Goal: Transaction & Acquisition: Subscribe to service/newsletter

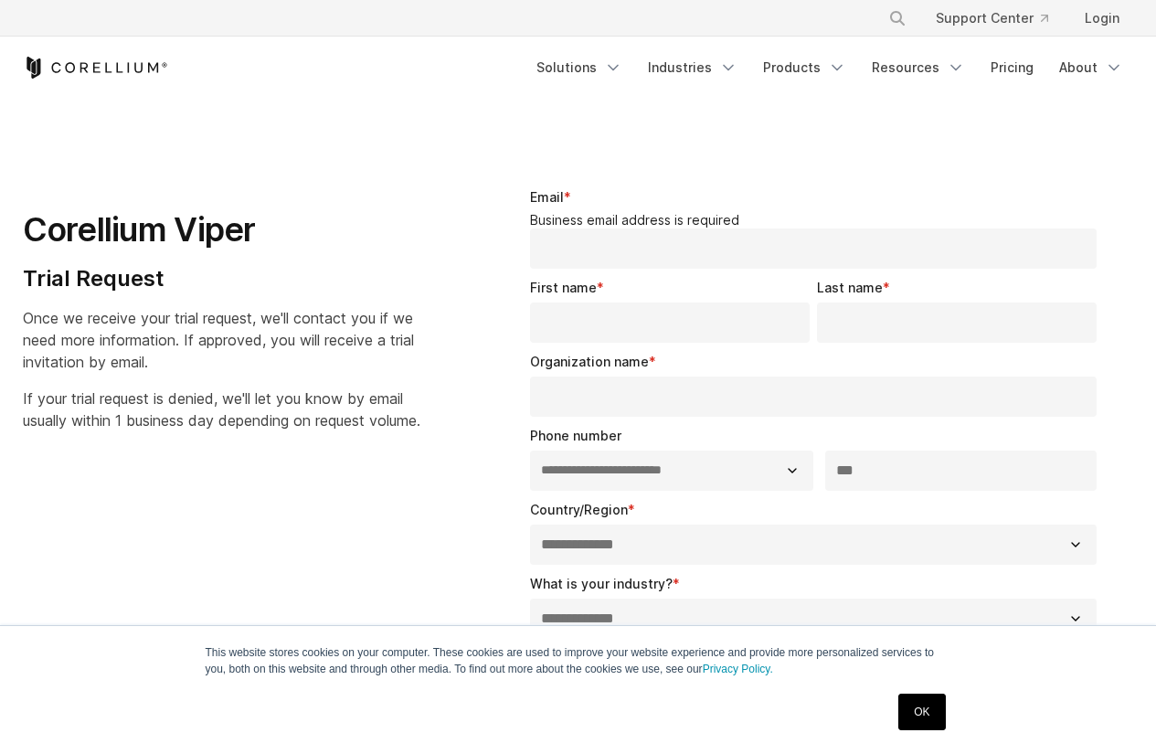
select select "**"
click at [610, 60] on link "Solutions" at bounding box center [579, 67] width 108 height 33
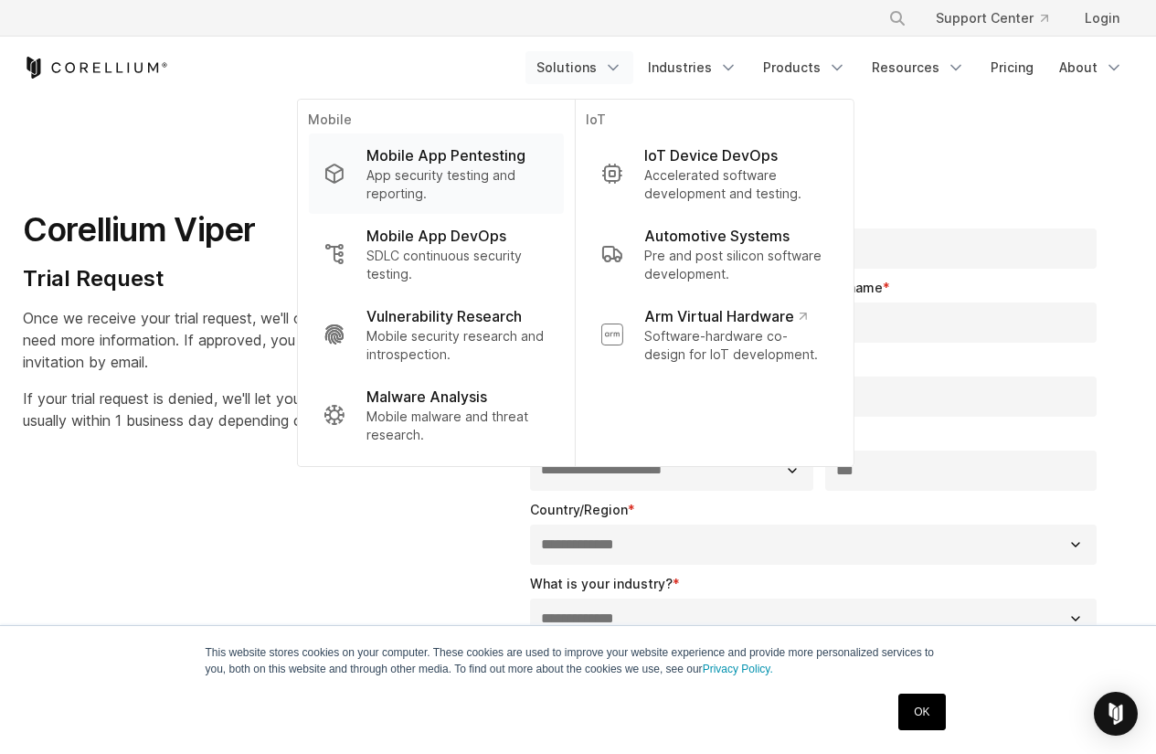
click at [476, 167] on p "App security testing and reporting." at bounding box center [457, 184] width 182 height 37
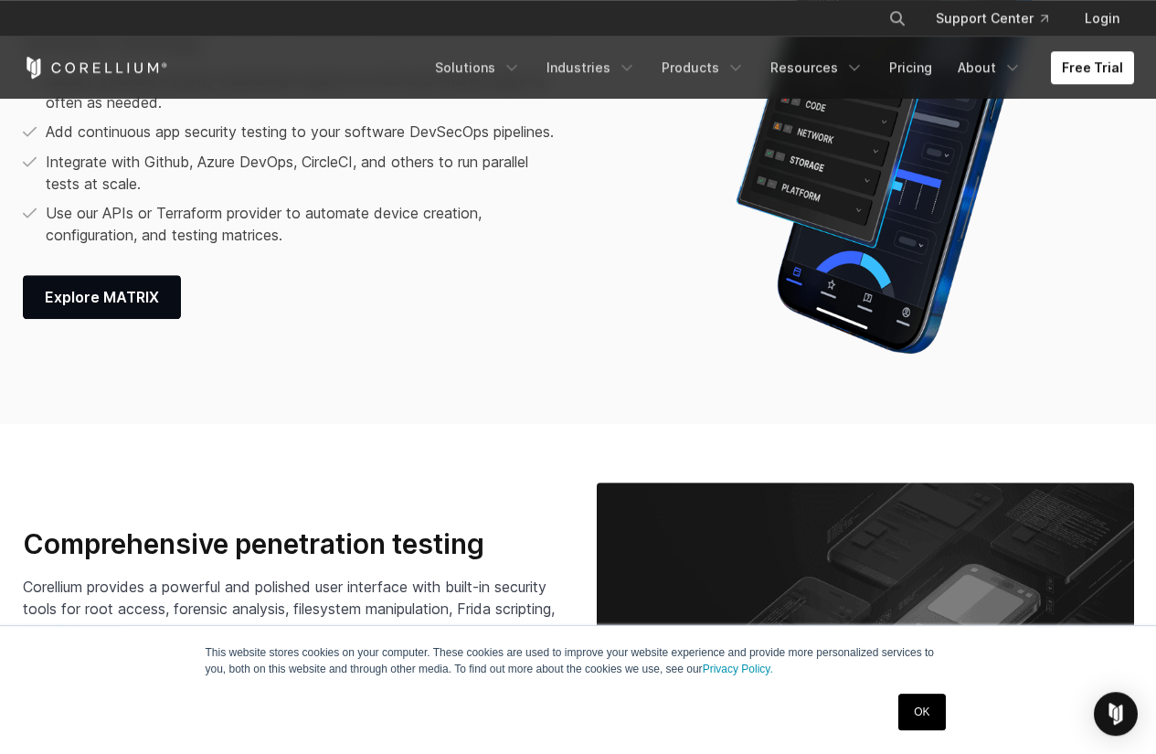
scroll to position [2527, 0]
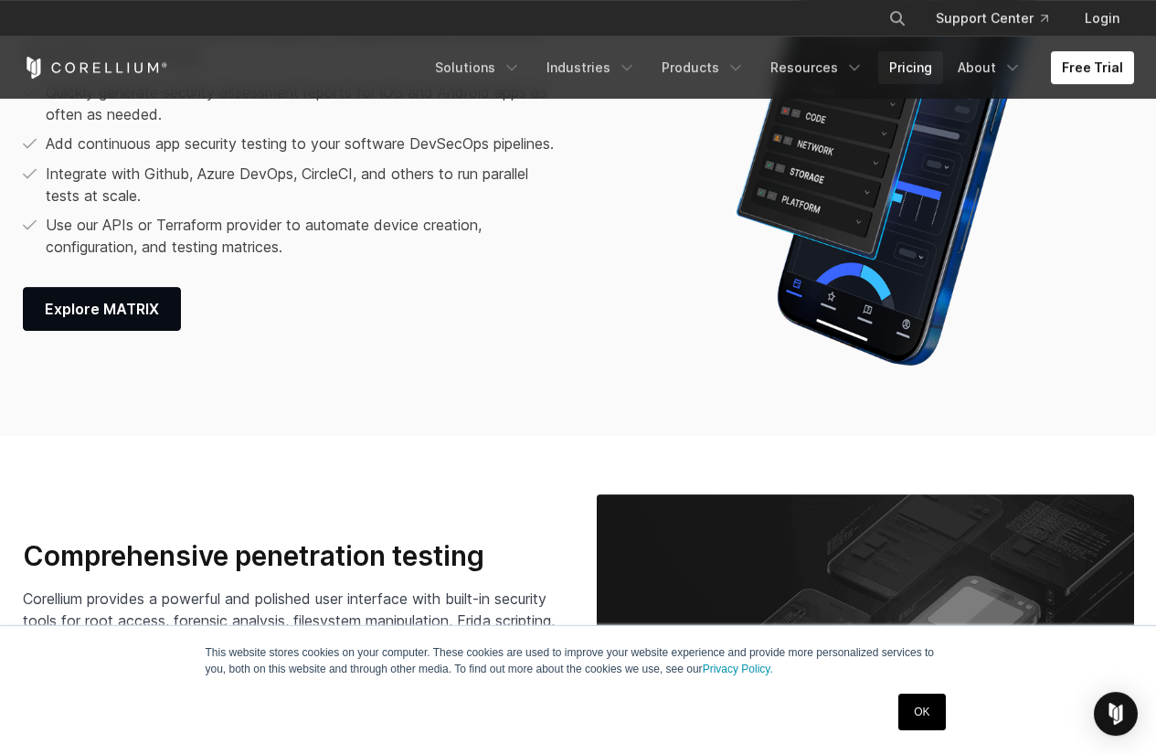
click at [932, 69] on link "Pricing" at bounding box center [910, 67] width 65 height 33
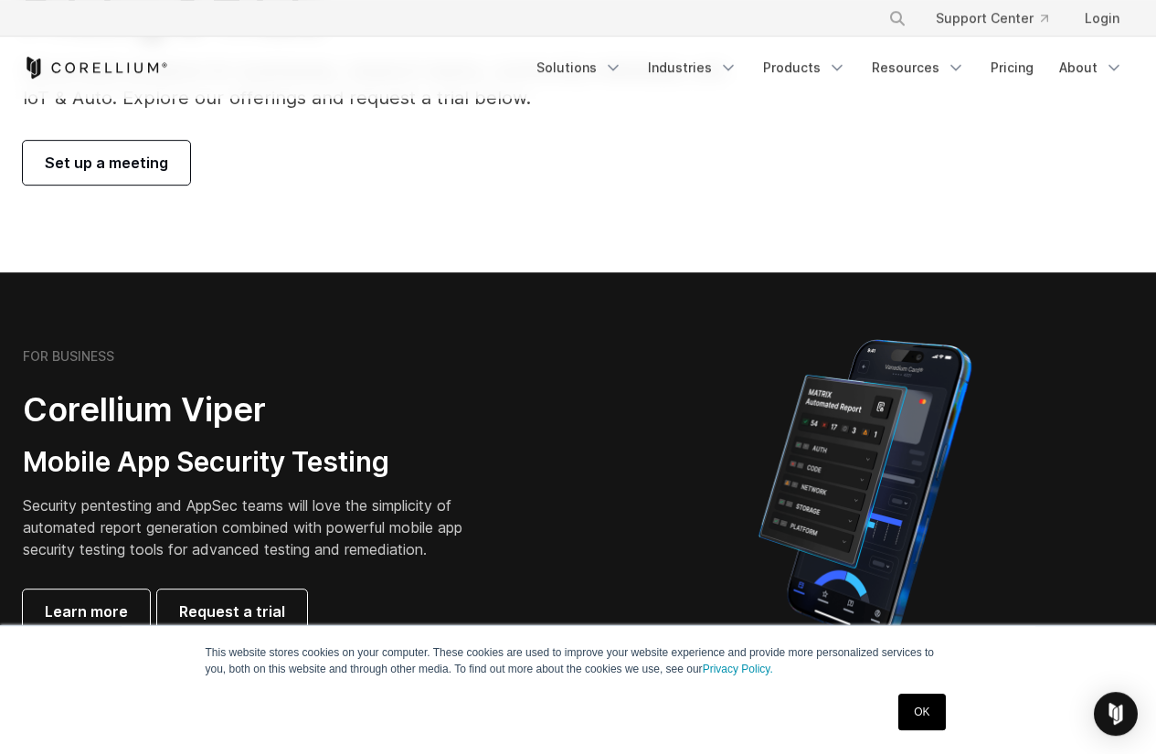
scroll to position [69, 0]
